Goal: Navigation & Orientation: Find specific page/section

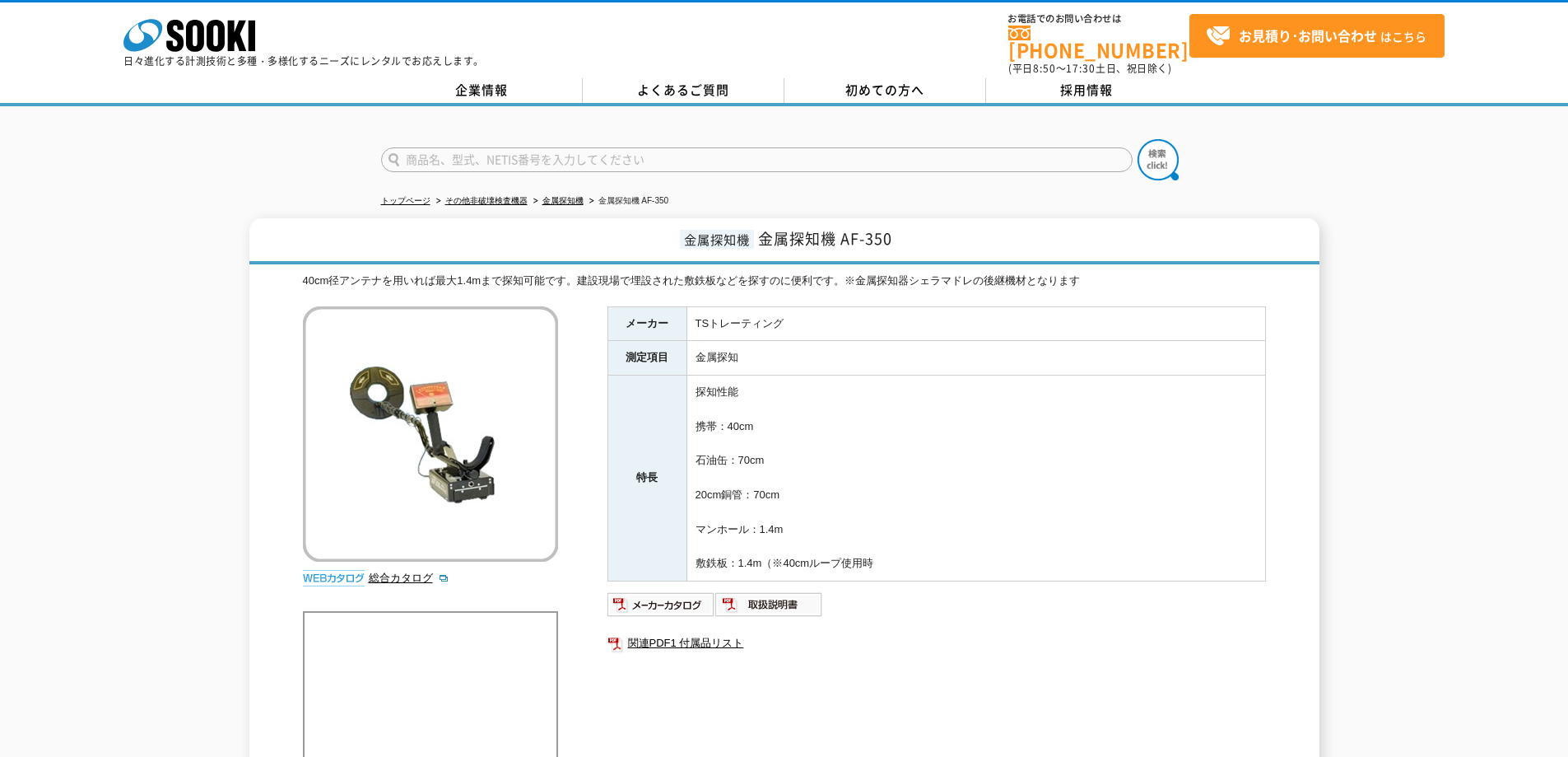
drag, startPoint x: 642, startPoint y: 18, endPoint x: 875, endPoint y: 159, distance: 272.3
click at [875, 159] on input "text" at bounding box center [757, 159] width 751 height 25
type input "商品名、型式、NETIS番号を入力してください"
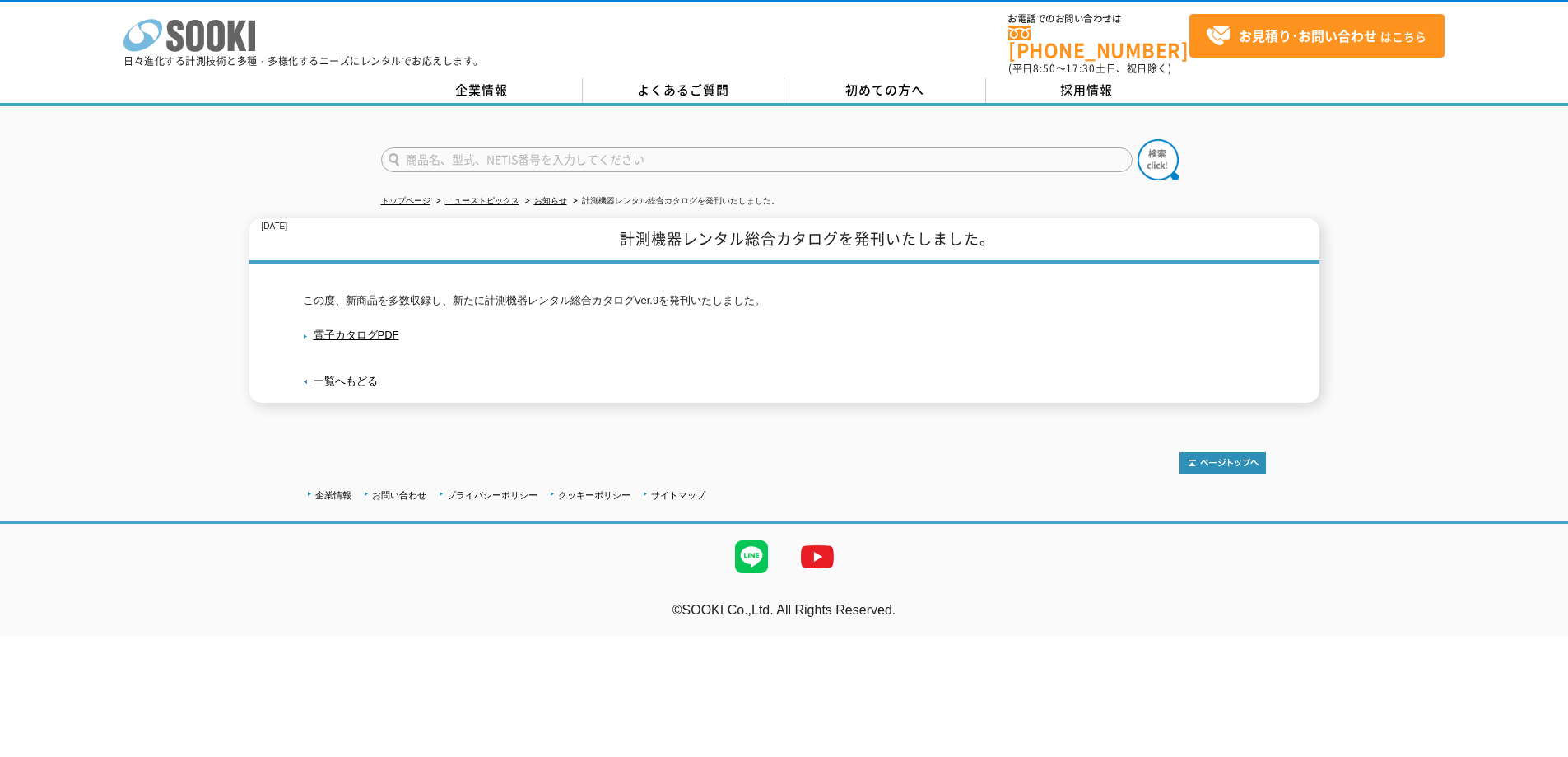
click at [216, 31] on icon "株式会社 ソーキ" at bounding box center [189, 35] width 132 height 33
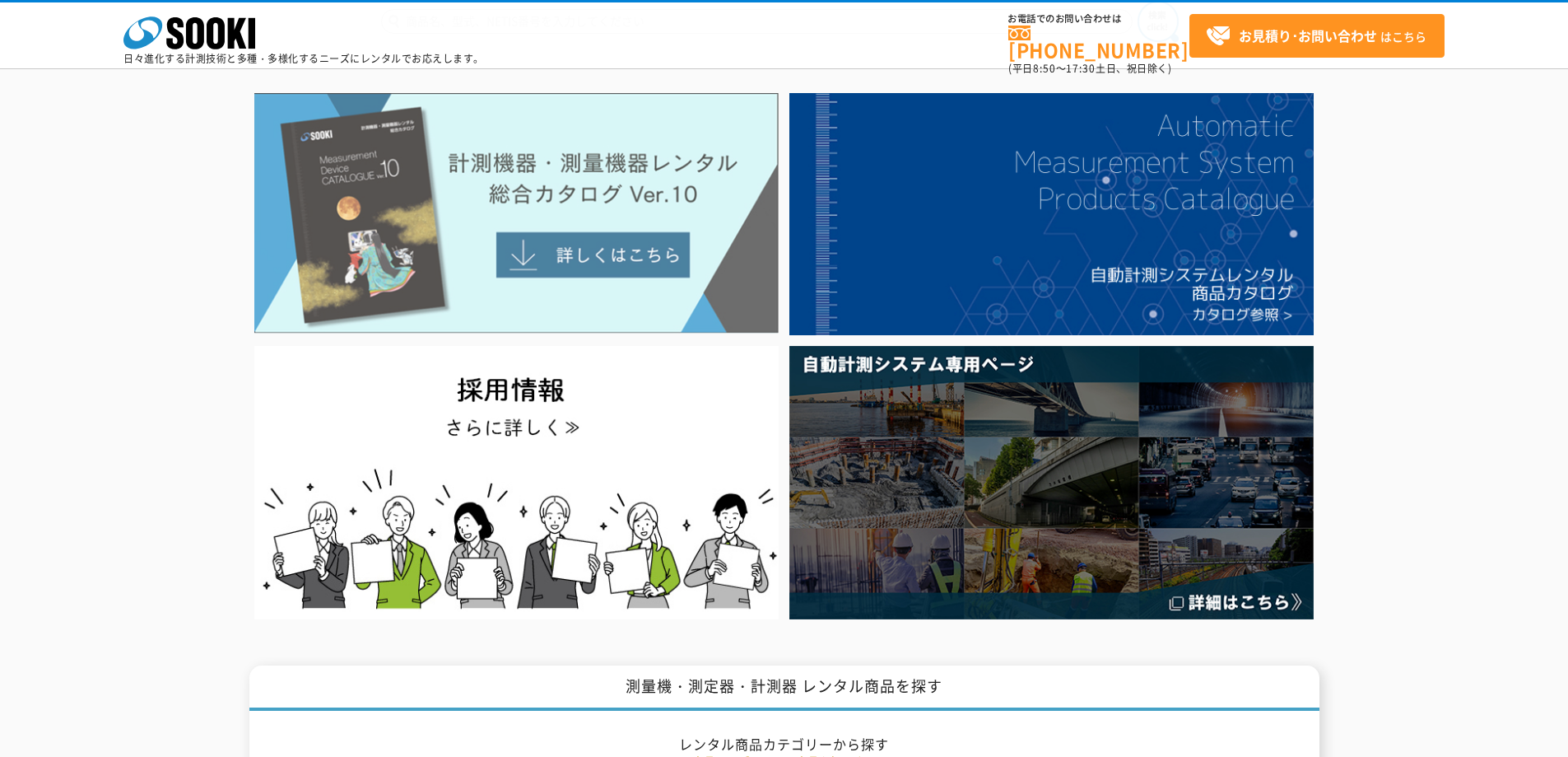
scroll to position [165, 0]
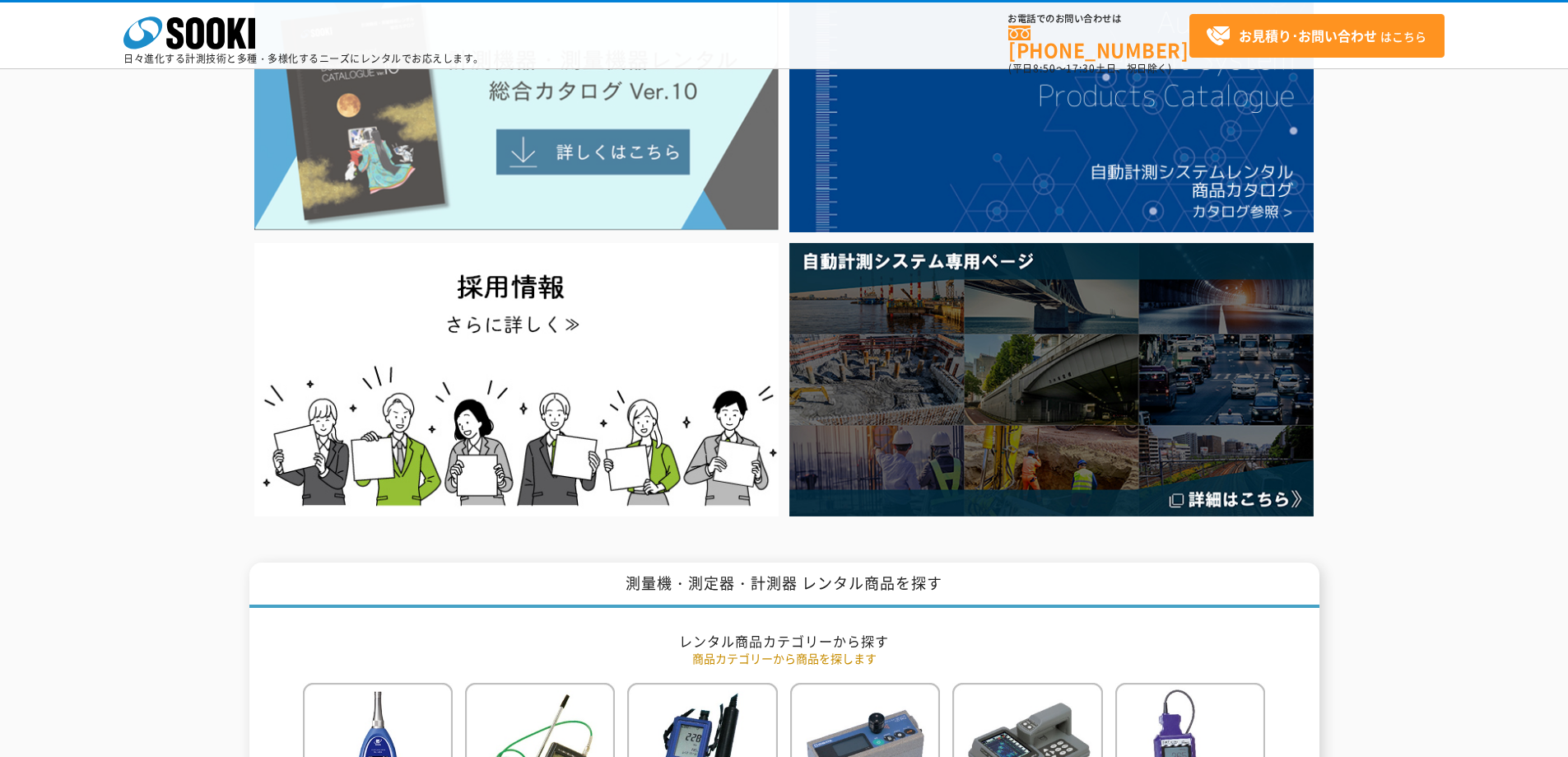
click at [597, 158] on img at bounding box center [517, 110] width 524 height 240
